Goal: Task Accomplishment & Management: Complete application form

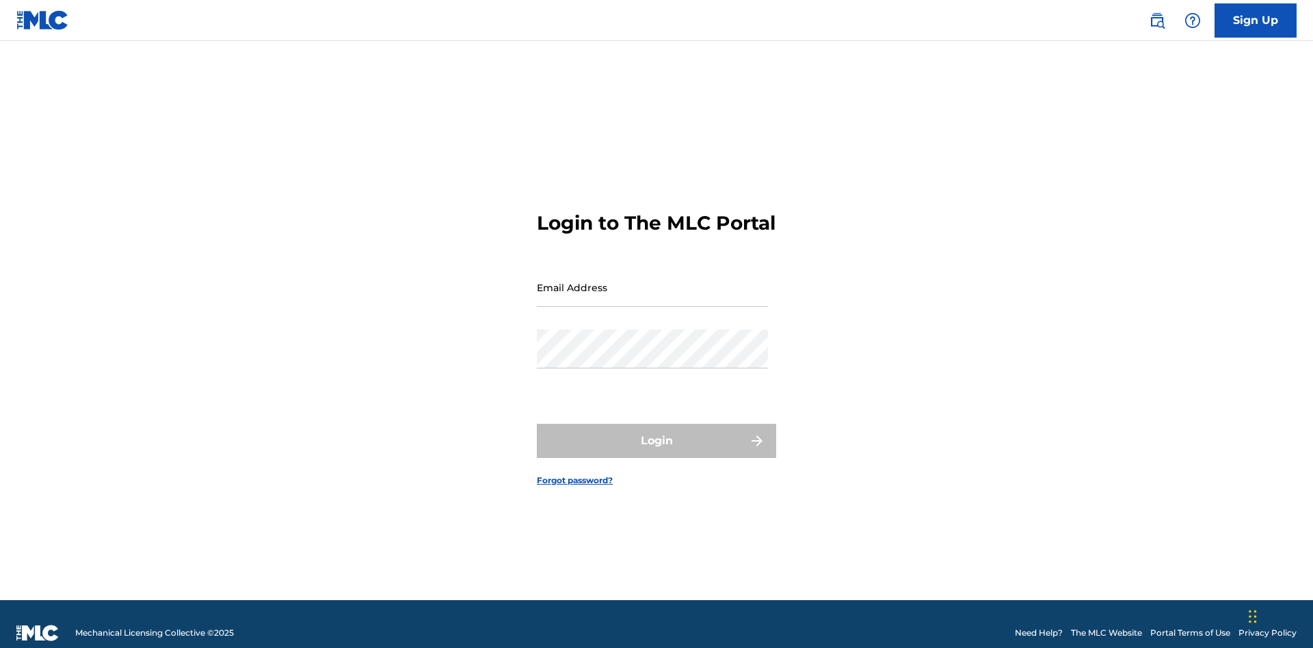
scroll to position [18, 0]
click at [652, 281] on input "Email Address" at bounding box center [652, 287] width 231 height 39
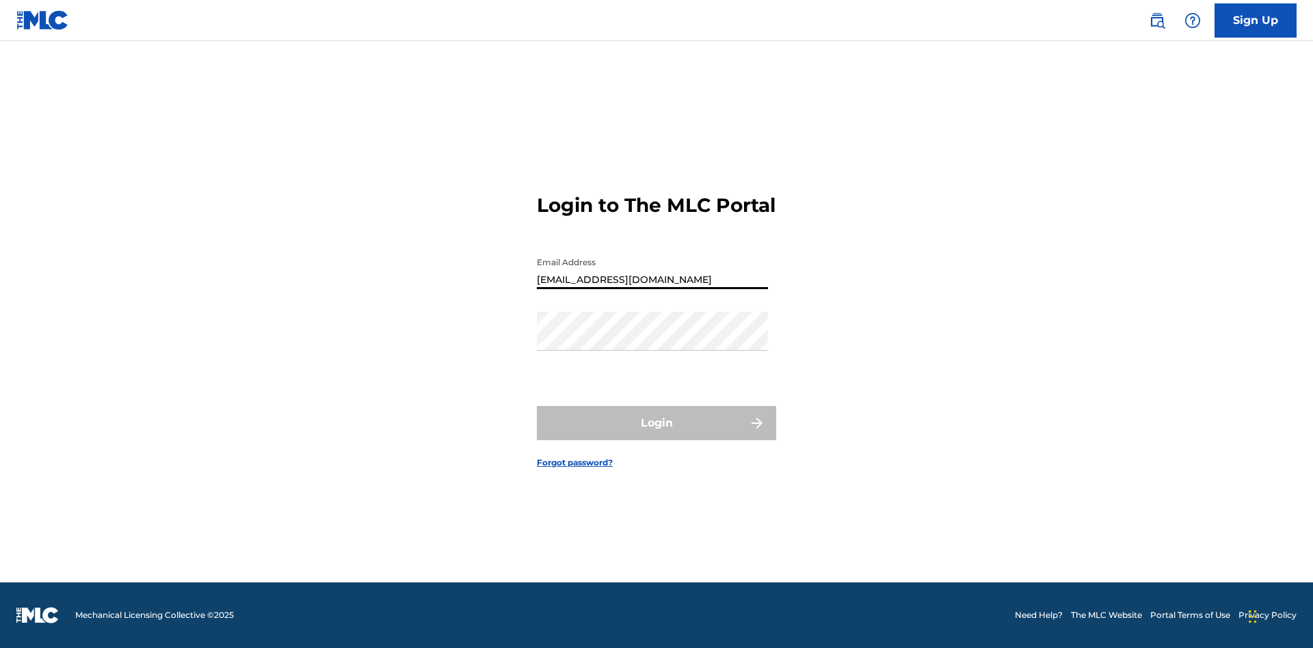
type input "[EMAIL_ADDRESS][DOMAIN_NAME]"
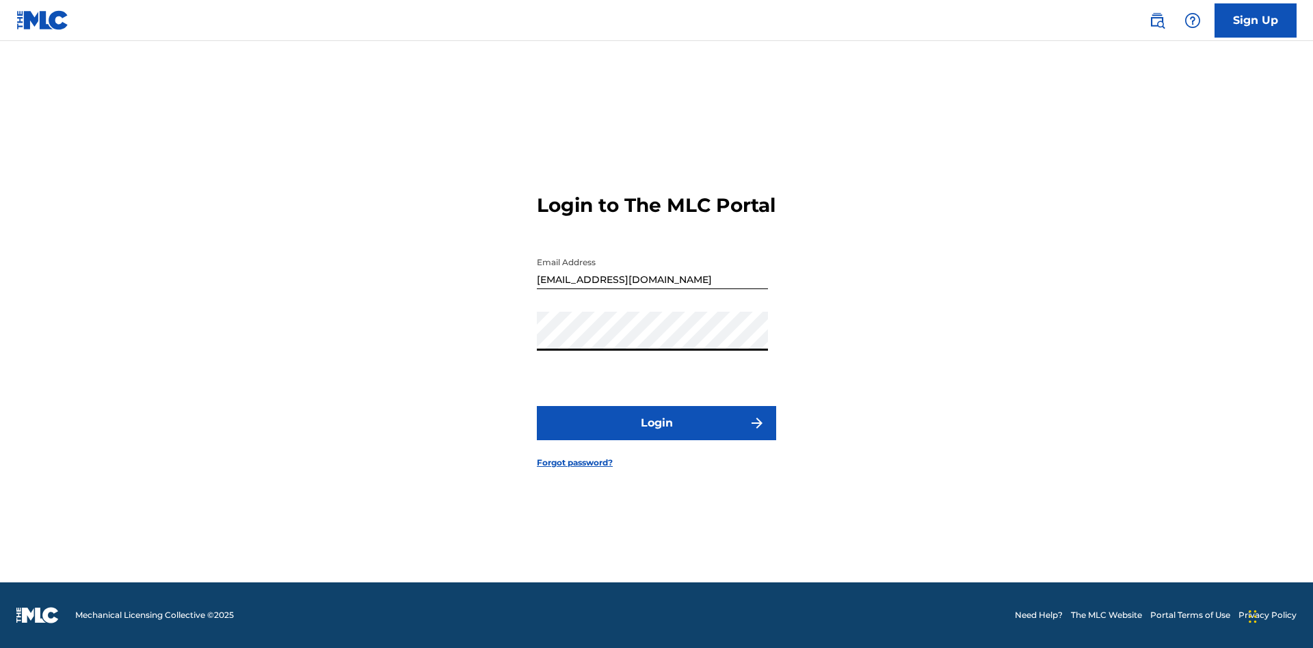
click at [657, 435] on button "Login" at bounding box center [656, 423] width 239 height 34
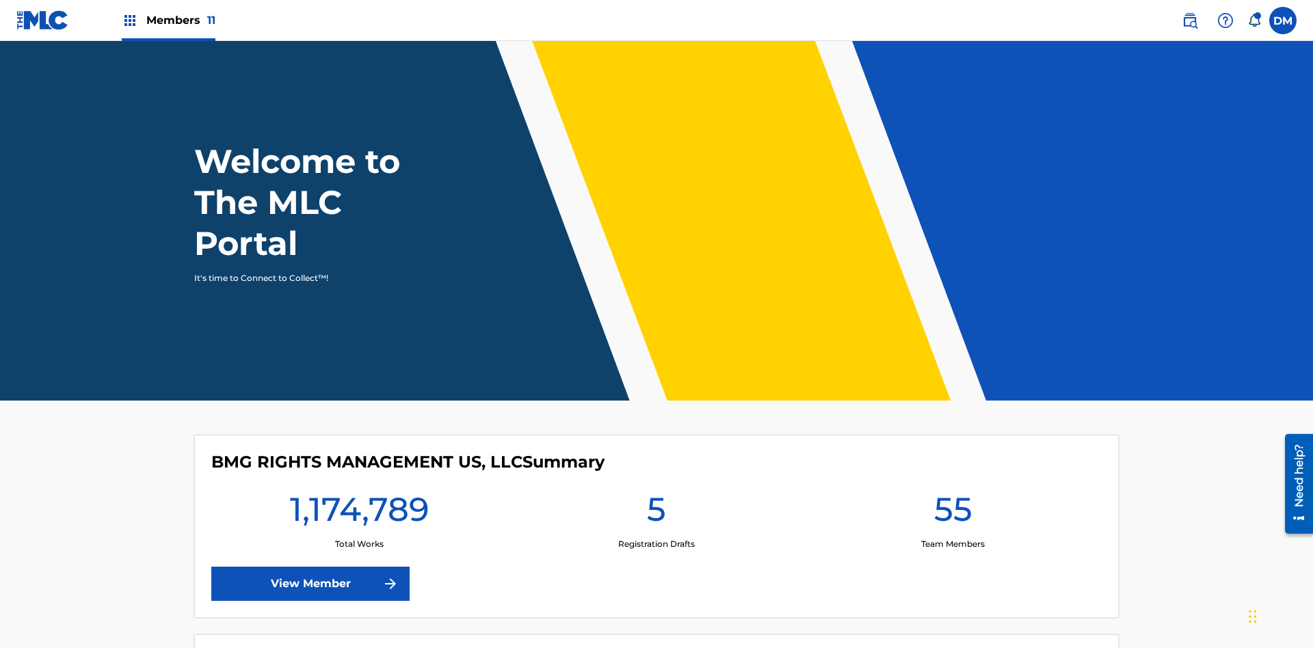
scroll to position [59, 0]
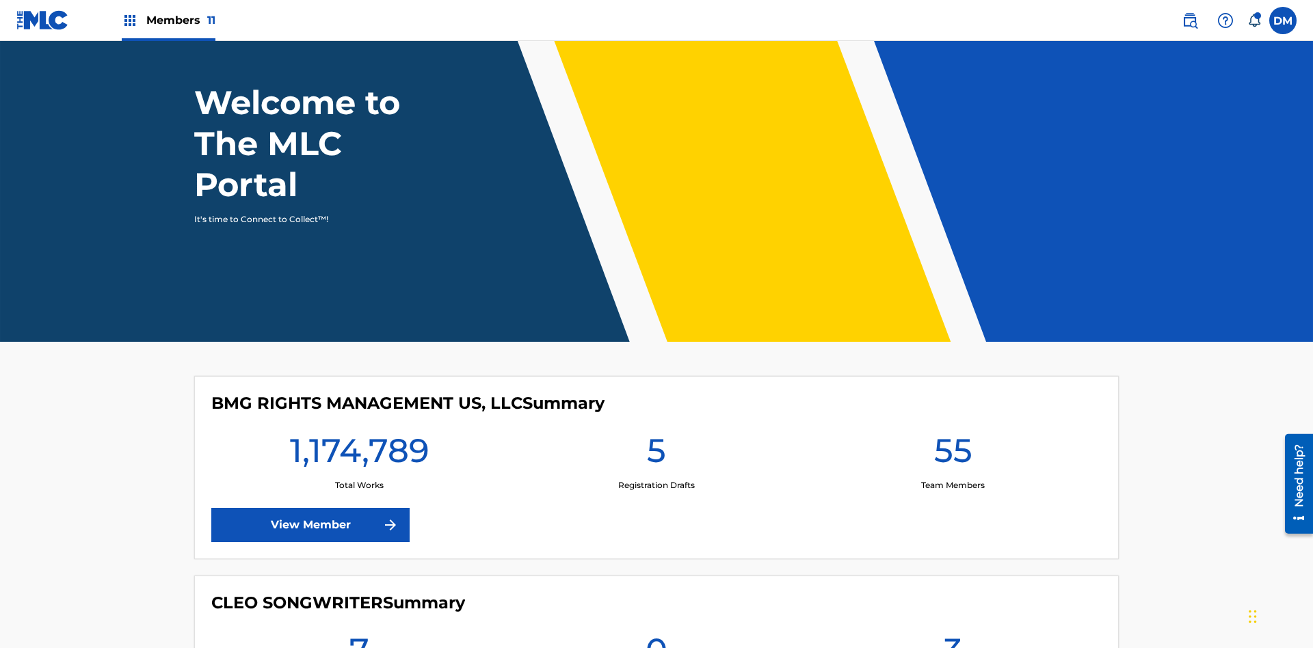
click at [1283, 20] on label at bounding box center [1282, 20] width 27 height 27
click at [1283, 21] on input "DM Duke McTesterson duke.mctesterson@gmail.com Notification Preferences Profile…" at bounding box center [1283, 21] width 0 height 0
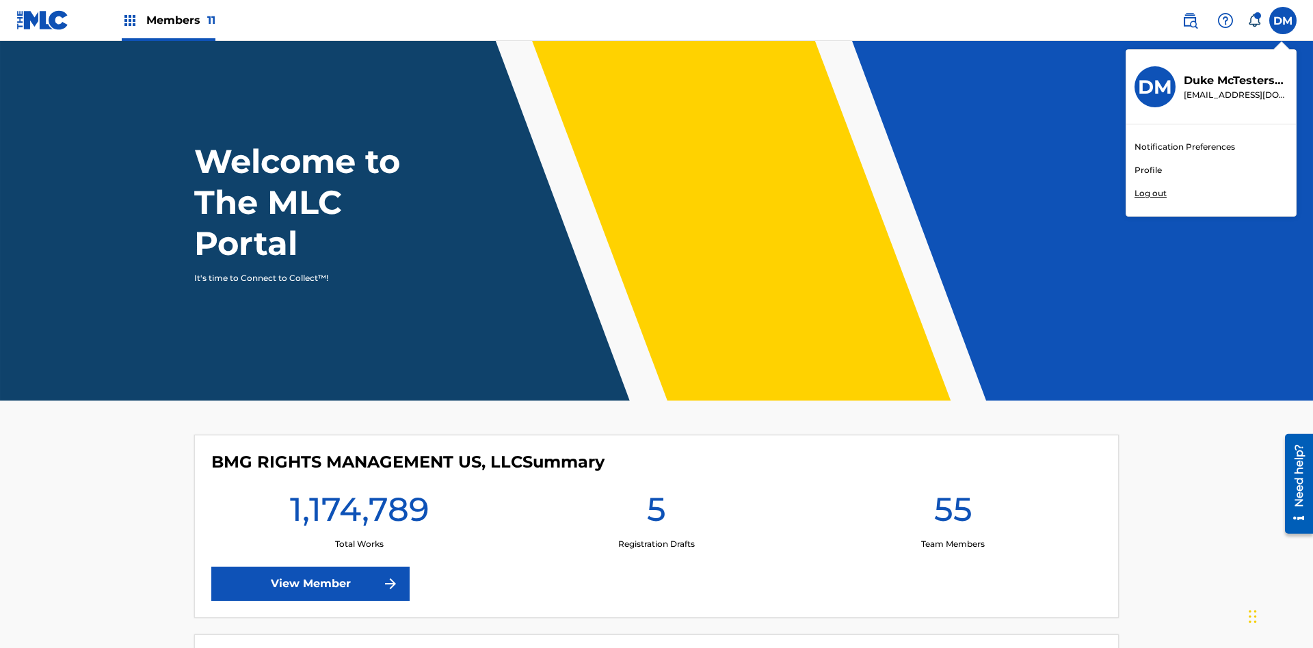
click at [1148, 170] on link "Profile" at bounding box center [1148, 170] width 27 height 12
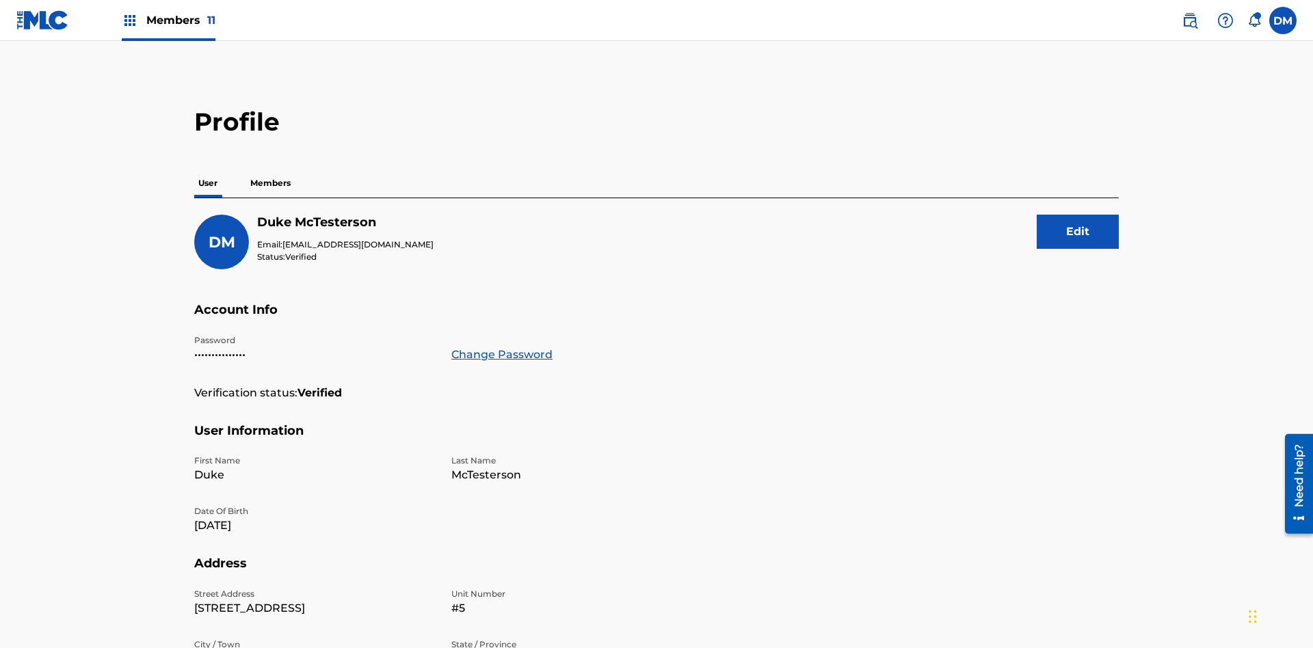
click at [271, 169] on p "Members" at bounding box center [270, 183] width 49 height 29
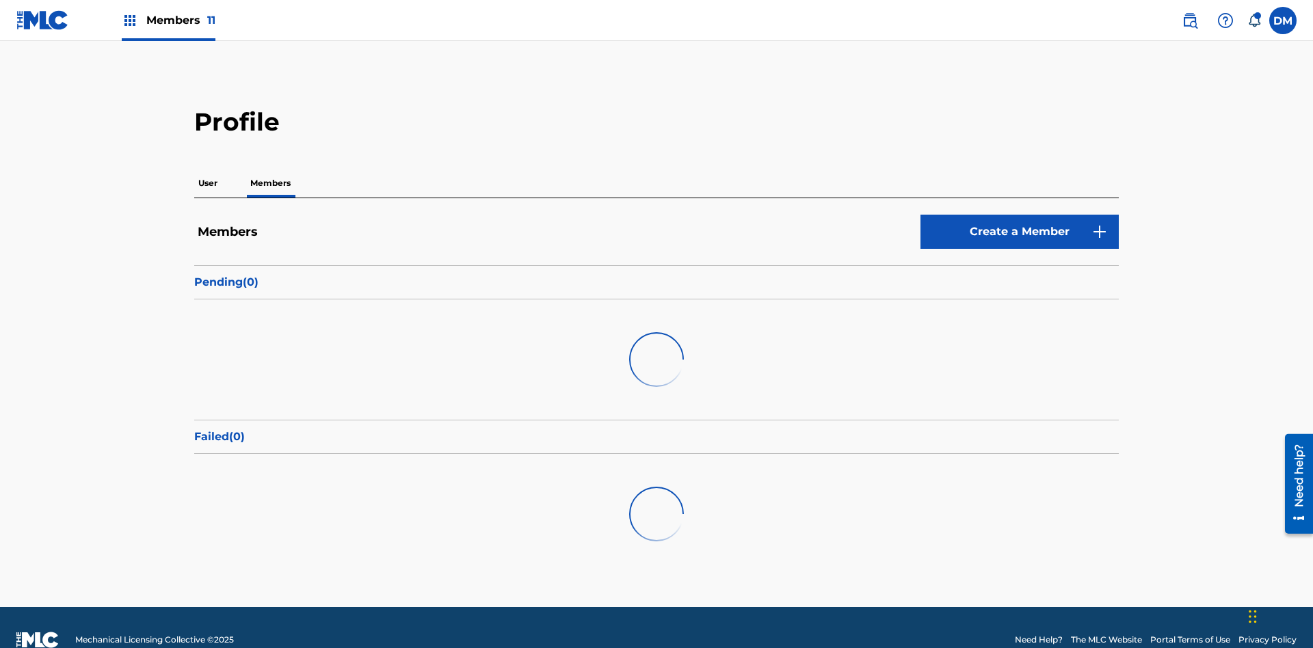
click at [1020, 215] on link "Create a Member" at bounding box center [1020, 232] width 198 height 34
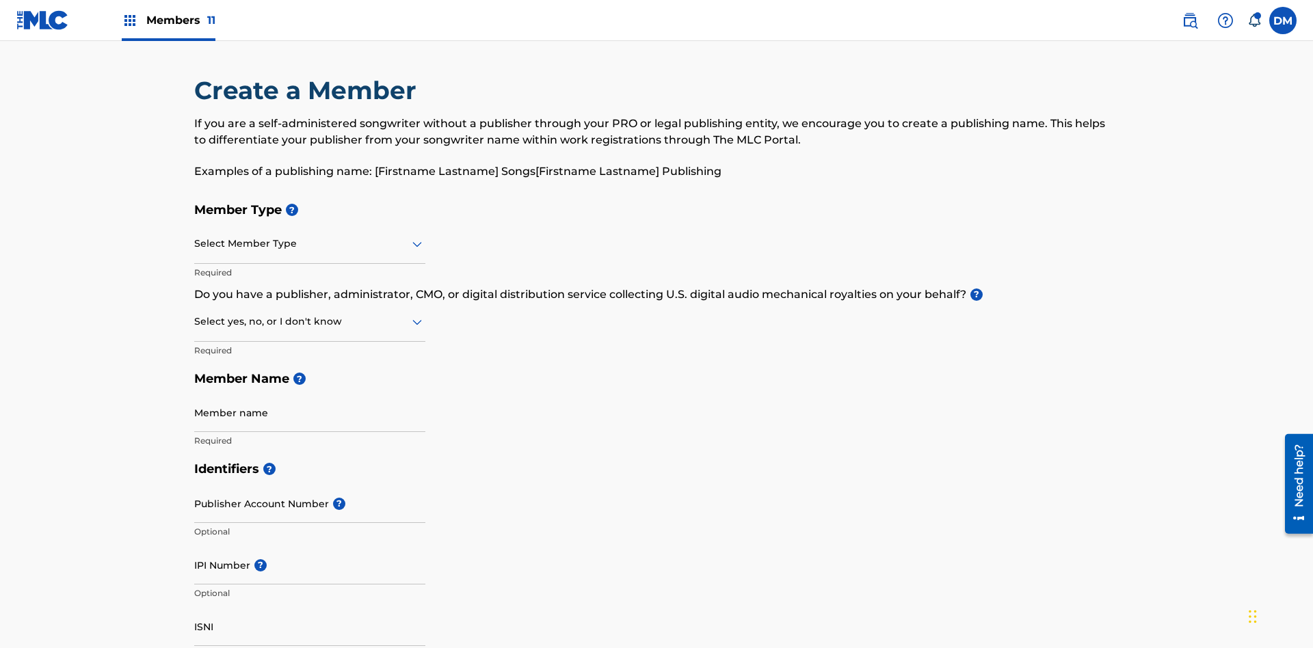
click at [195, 237] on input "text" at bounding box center [195, 244] width 3 height 14
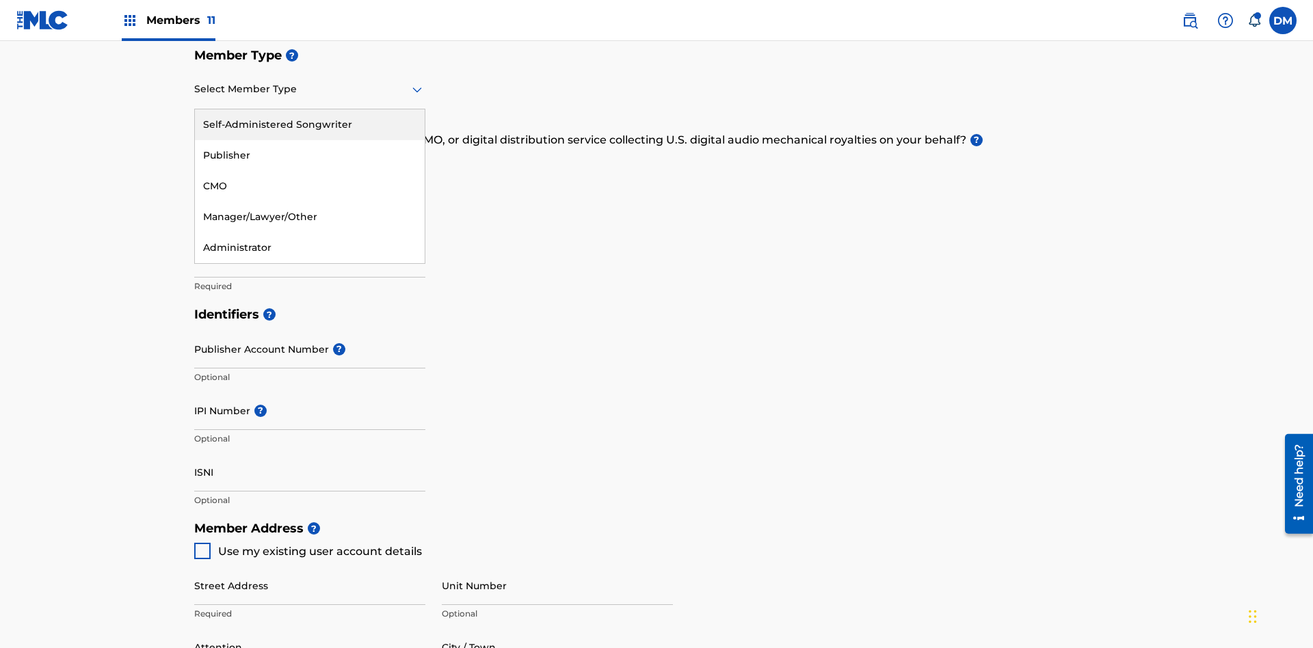
click at [310, 124] on div "Self-Administered Songwriter" at bounding box center [310, 124] width 230 height 31
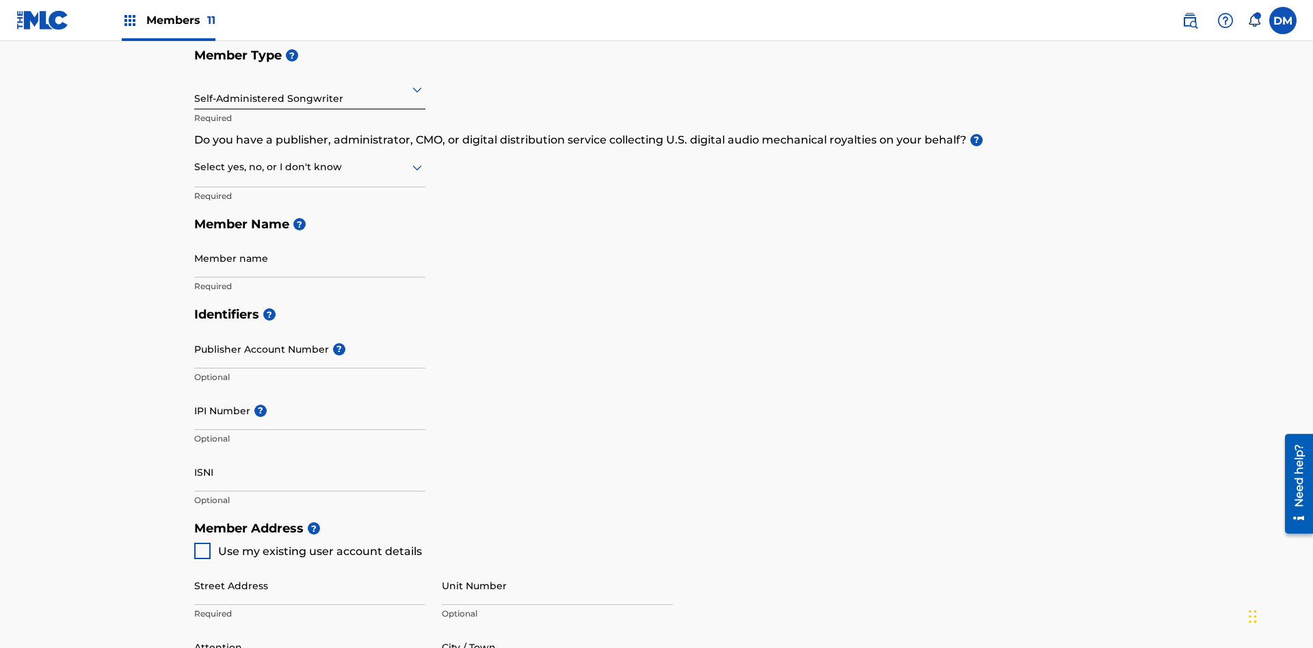
scroll to position [233, 0]
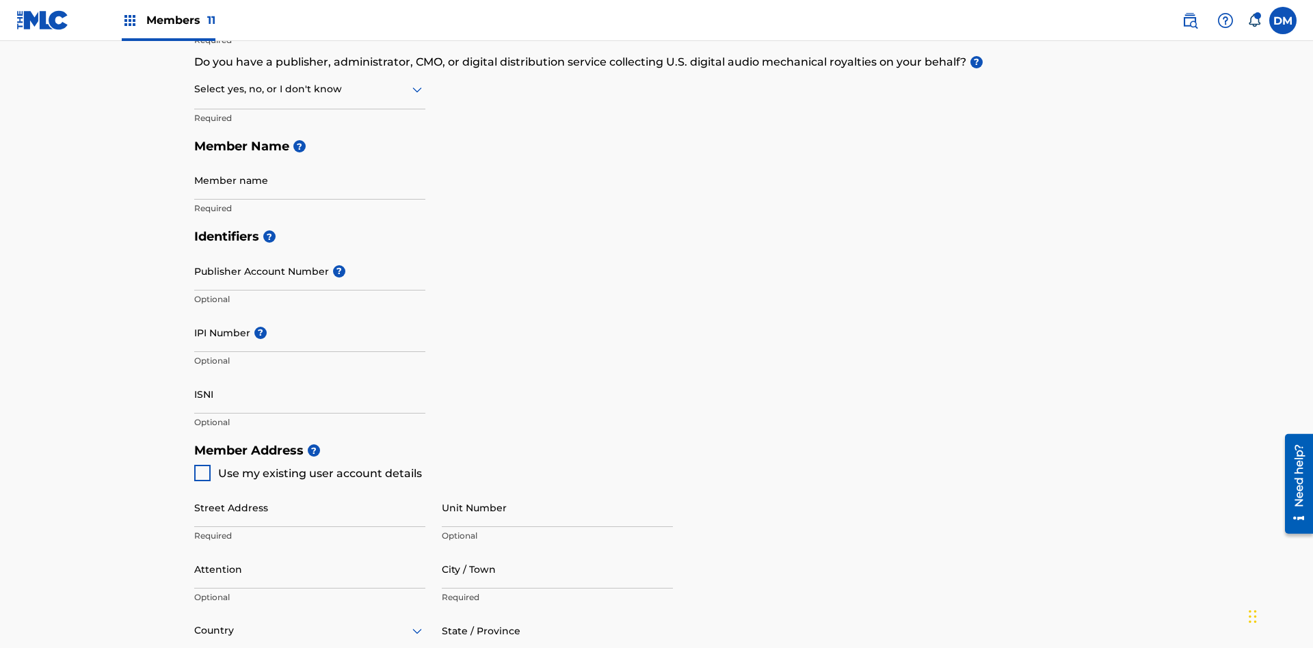
click at [195, 89] on input "text" at bounding box center [195, 89] width 3 height 14
click at [310, 155] on div "No" at bounding box center [310, 155] width 230 height 31
click at [307, 467] on span "Use my existing user account details" at bounding box center [320, 473] width 204 height 13
type input "123 Main Street"
type input "Columbus"
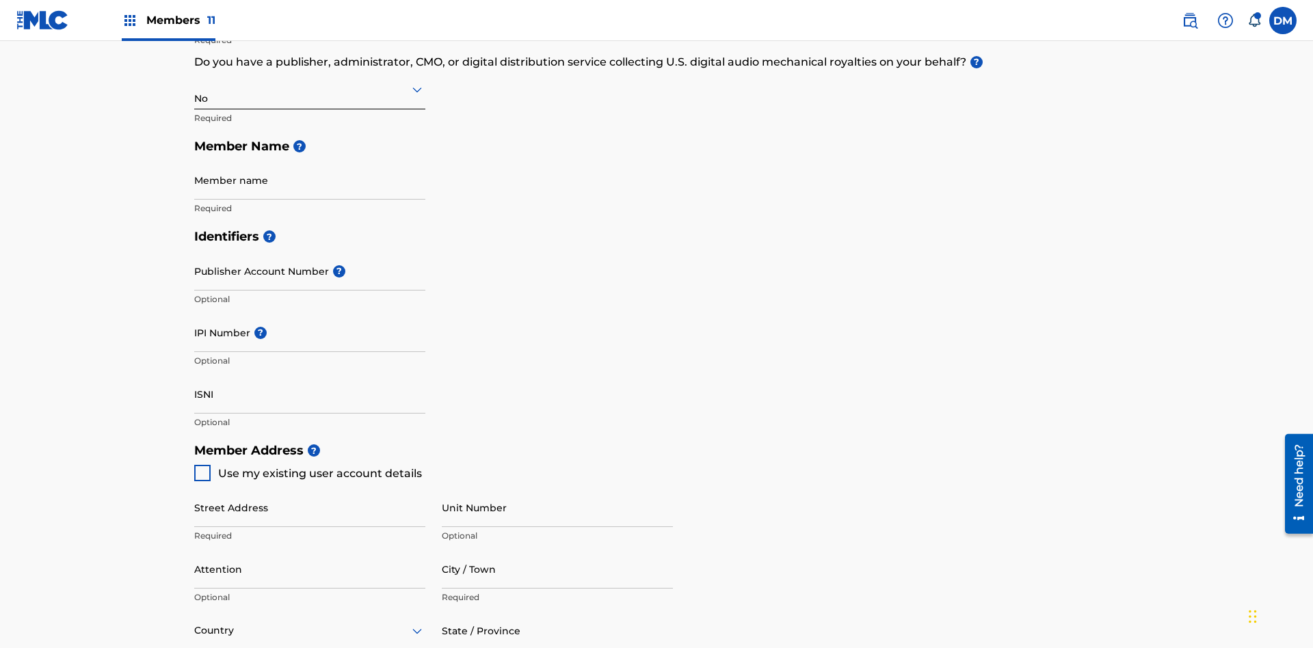
type input "43203"
type input "740"
type input "8086351"
type input "duke.mctesterson@gmail.com"
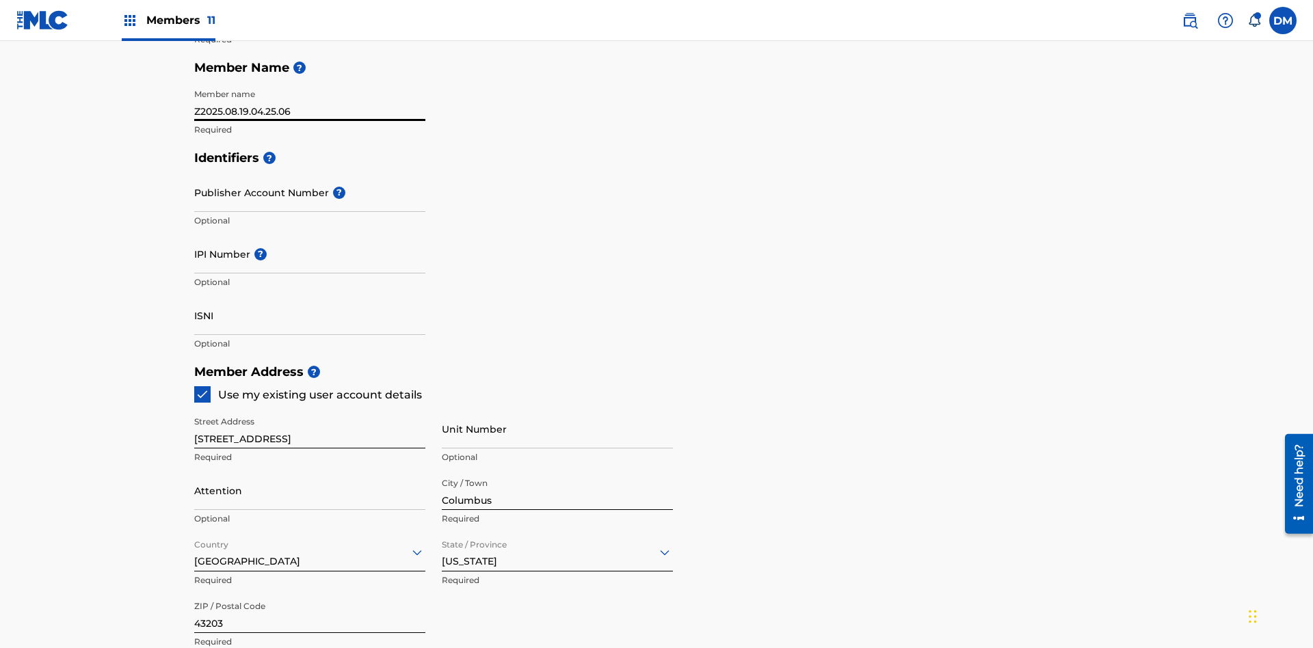
type input "Z2025.08.19.04.25.06"
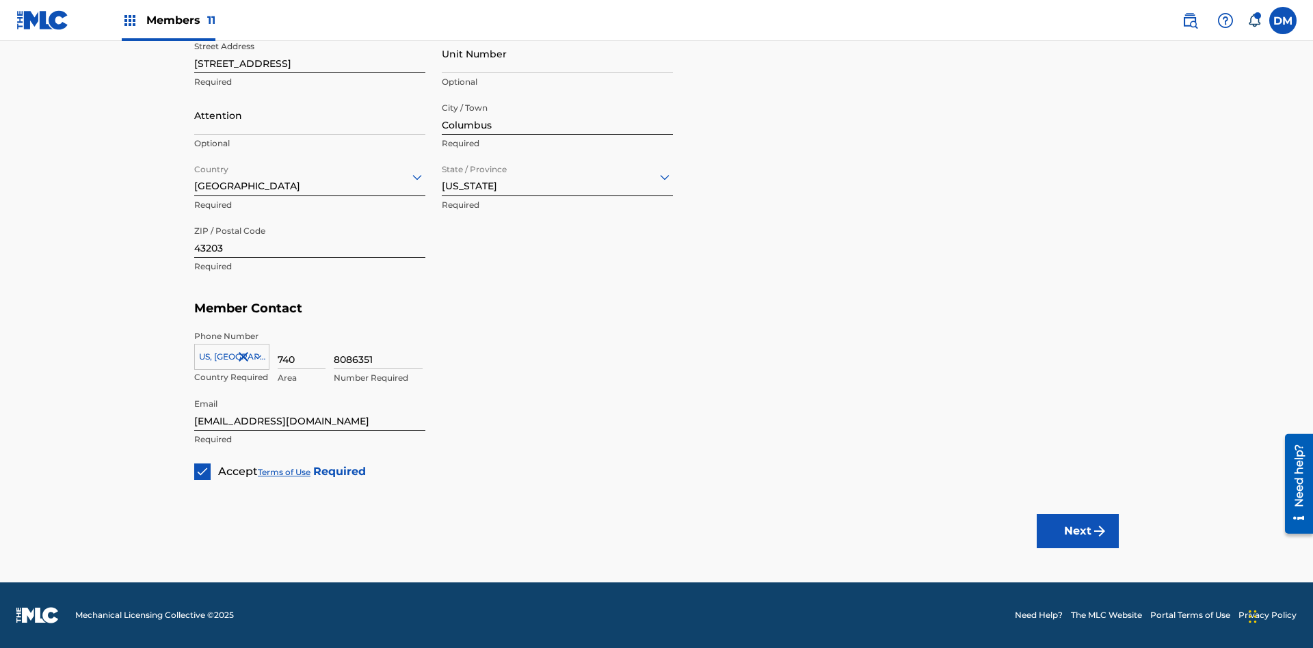
click at [1078, 531] on button "Next" at bounding box center [1078, 531] width 82 height 34
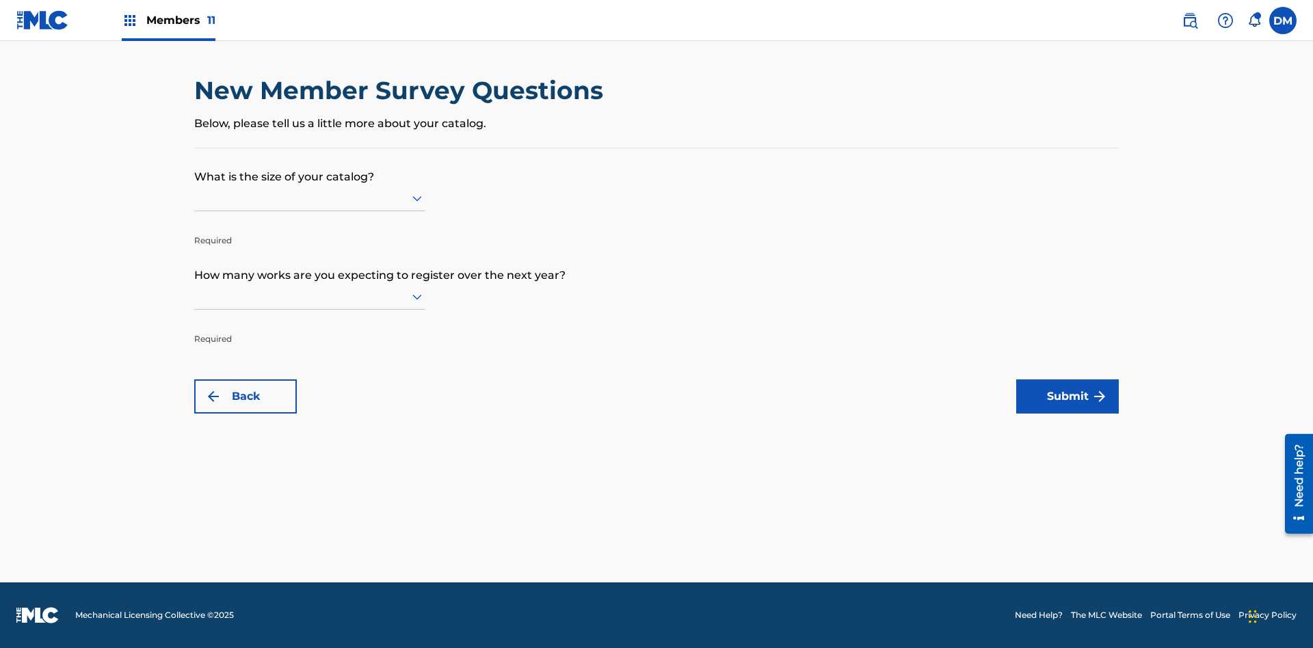
click at [195, 198] on input "text" at bounding box center [195, 198] width 3 height 14
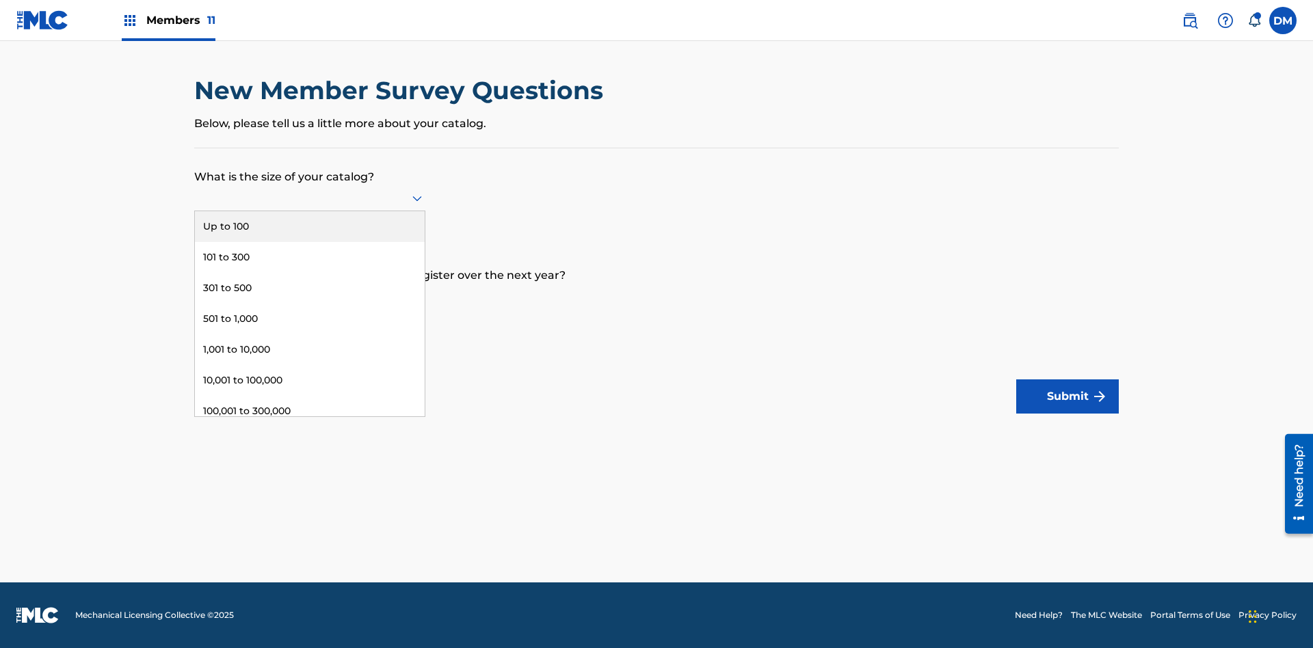
click at [310, 427] on div "301,000 to 500,000" at bounding box center [310, 442] width 230 height 31
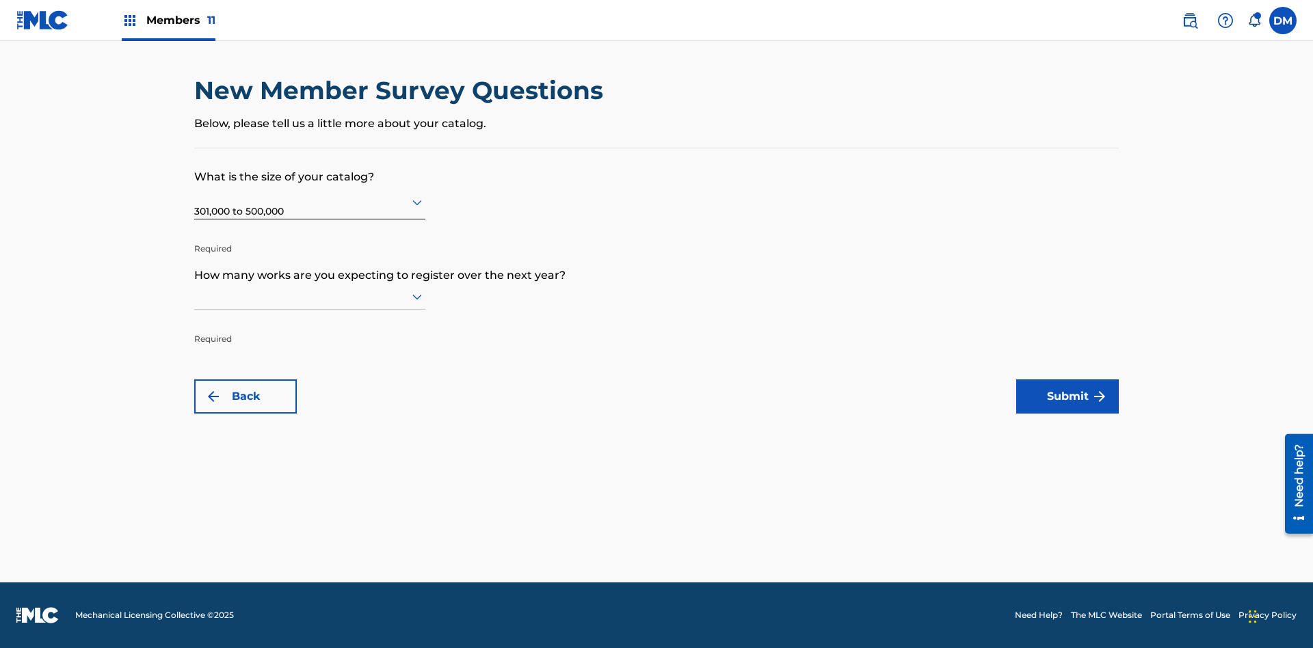
click at [195, 296] on input "text" at bounding box center [195, 296] width 3 height 14
click at [310, 356] on div "101 to 300" at bounding box center [310, 356] width 230 height 31
click at [1068, 397] on button "Submit" at bounding box center [1067, 397] width 103 height 34
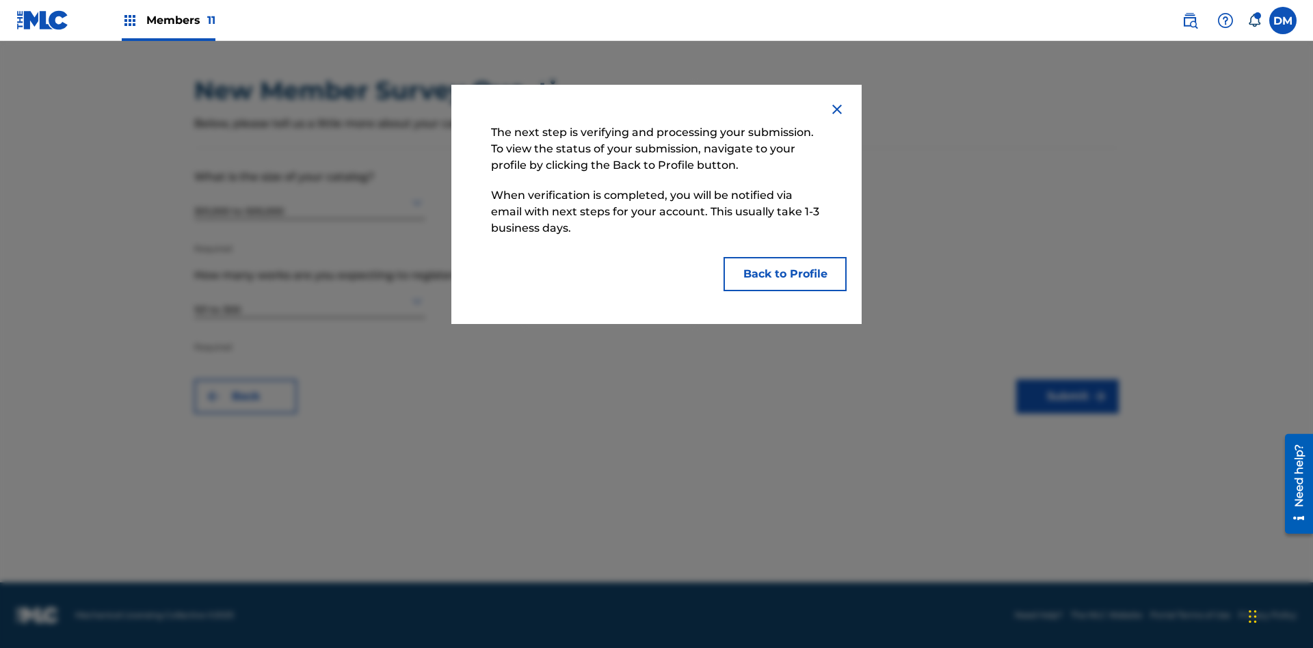
click at [785, 274] on button "Back to Profile" at bounding box center [785, 274] width 123 height 34
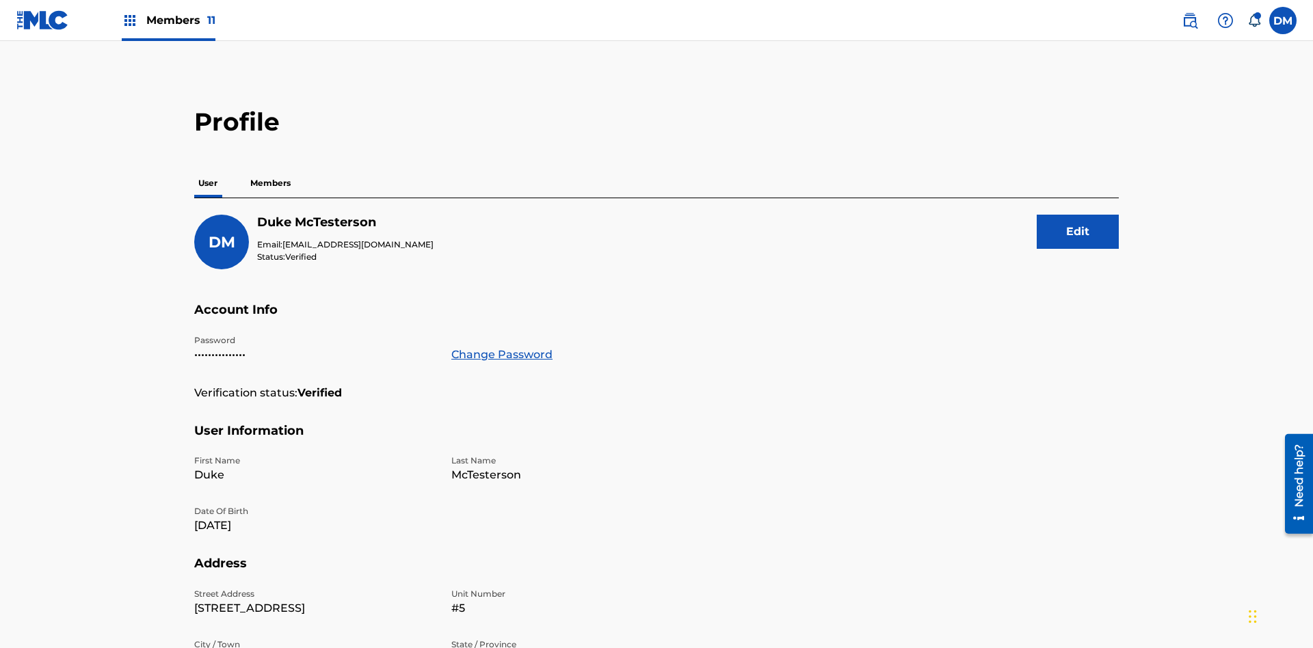
click at [271, 169] on p "Members" at bounding box center [270, 183] width 49 height 29
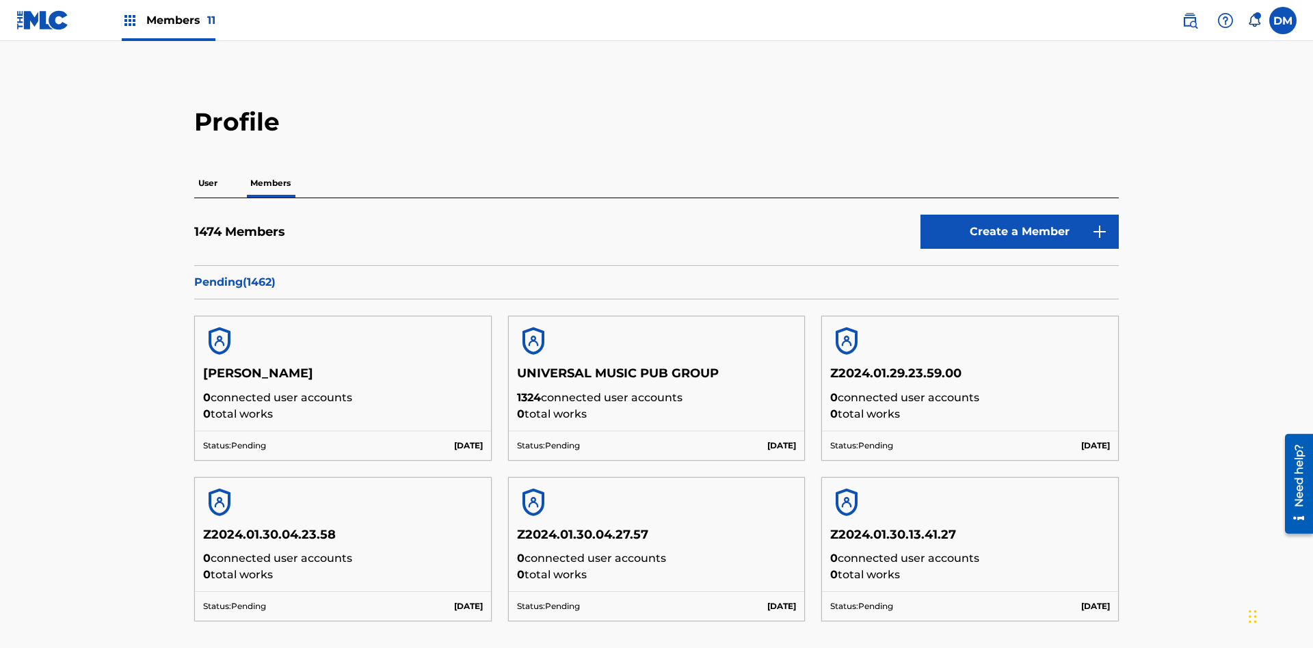
scroll to position [583, 0]
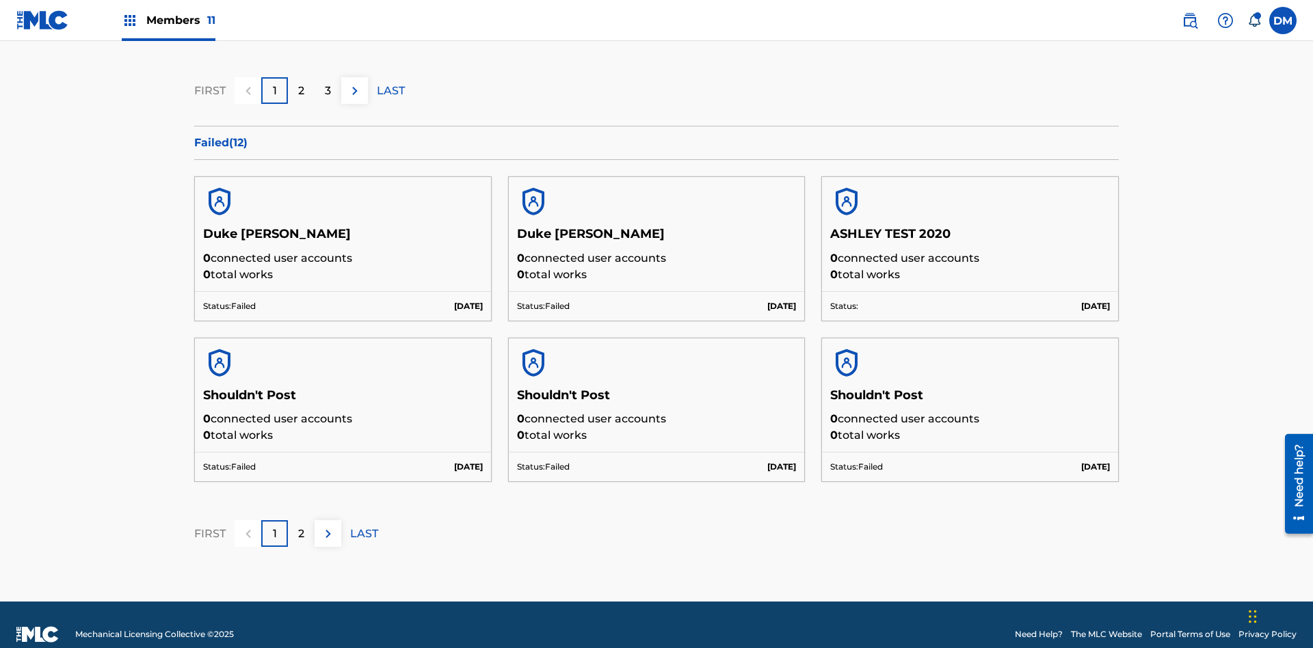
click at [391, 90] on p "LAST" at bounding box center [391, 91] width 28 height 16
